Goal: Navigation & Orientation: Find specific page/section

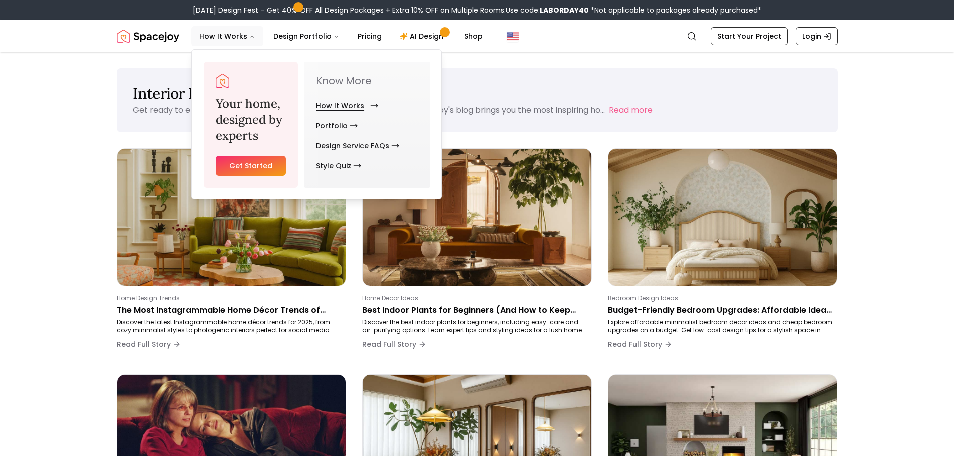
click at [357, 106] on link "How It Works" at bounding box center [345, 106] width 58 height 20
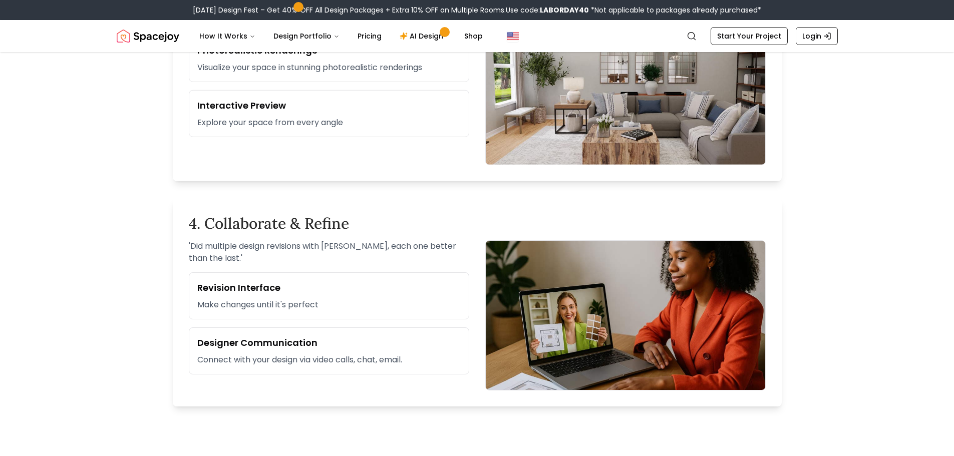
scroll to position [551, 0]
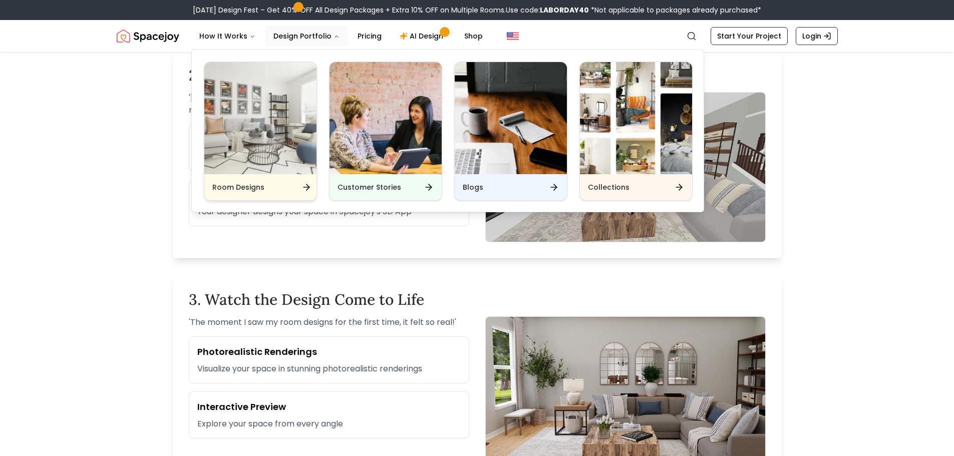
click at [260, 118] on img "Main" at bounding box center [260, 118] width 112 height 112
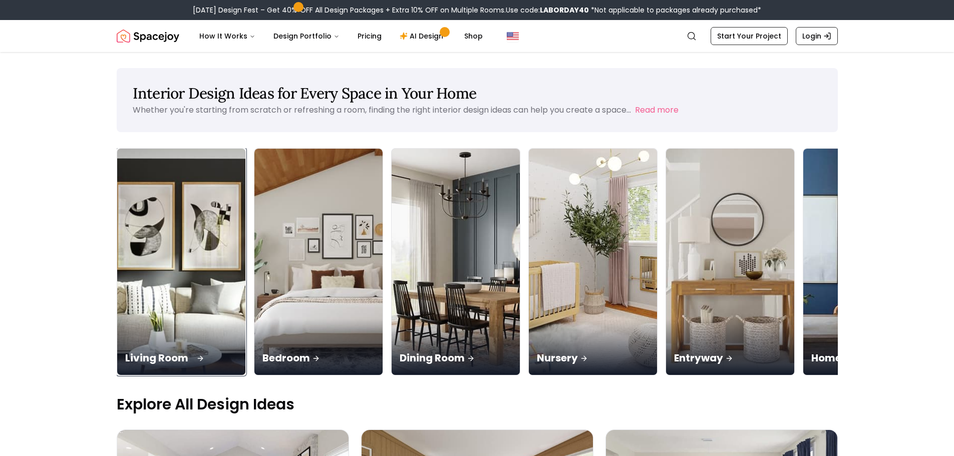
click at [174, 288] on img at bounding box center [181, 262] width 135 height 238
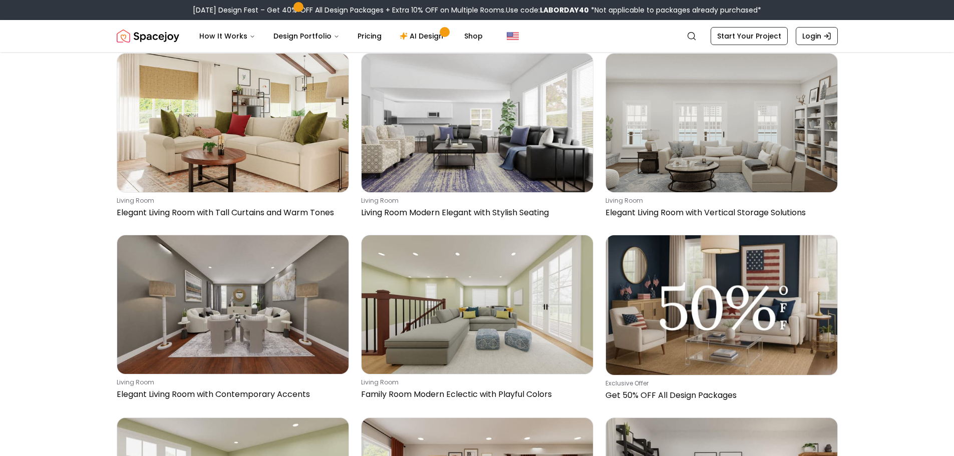
scroll to position [1603, 0]
